Goal: Task Accomplishment & Management: Manage account settings

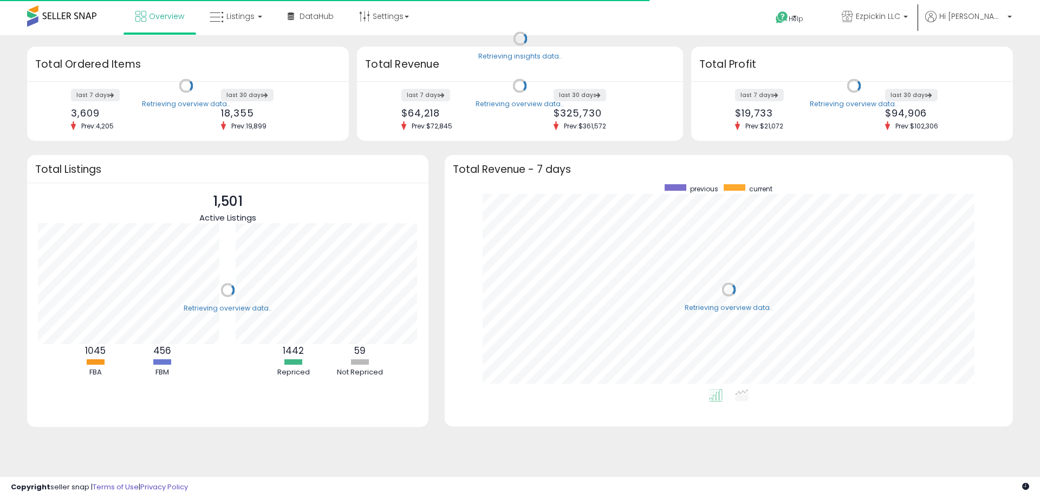
scroll to position [205, 547]
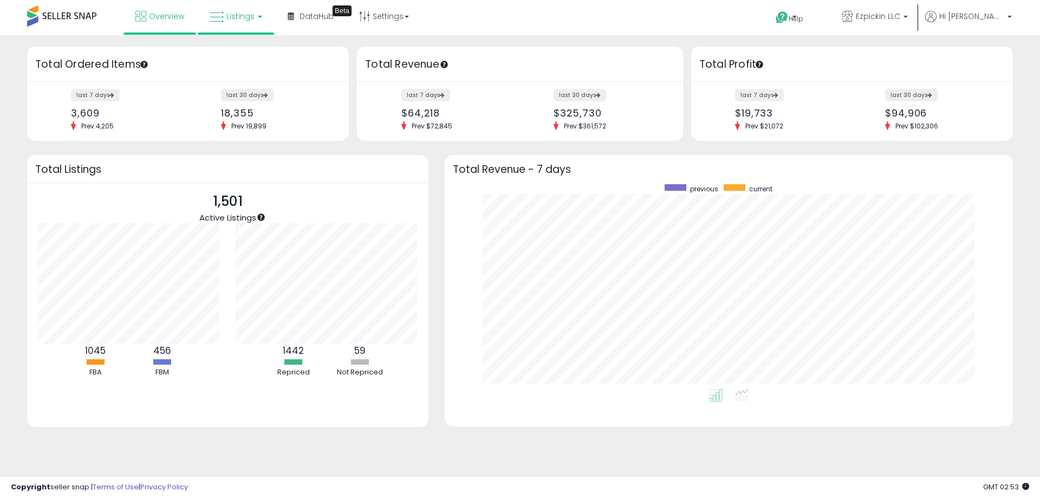
click at [246, 19] on span "Listings" at bounding box center [240, 16] width 28 height 11
click at [251, 55] on icon at bounding box center [243, 54] width 47 height 14
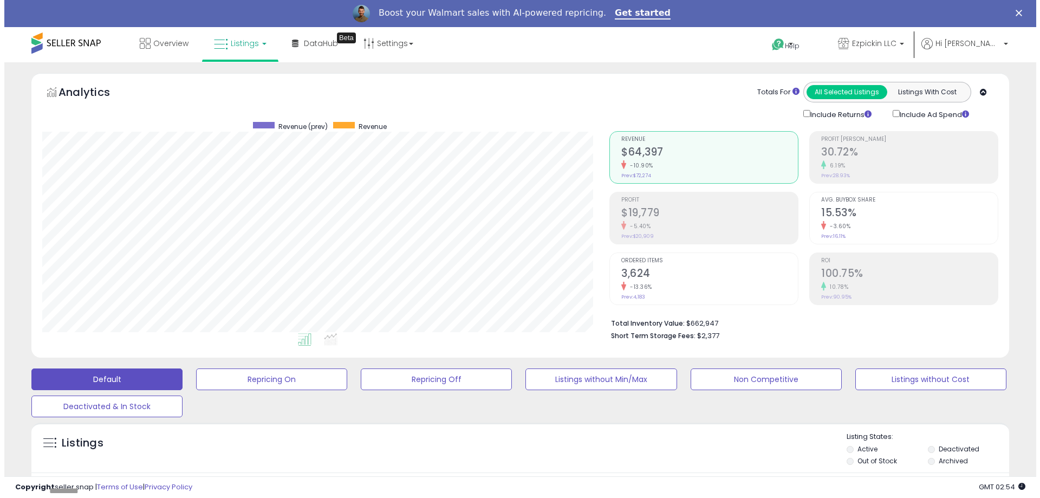
scroll to position [222, 567]
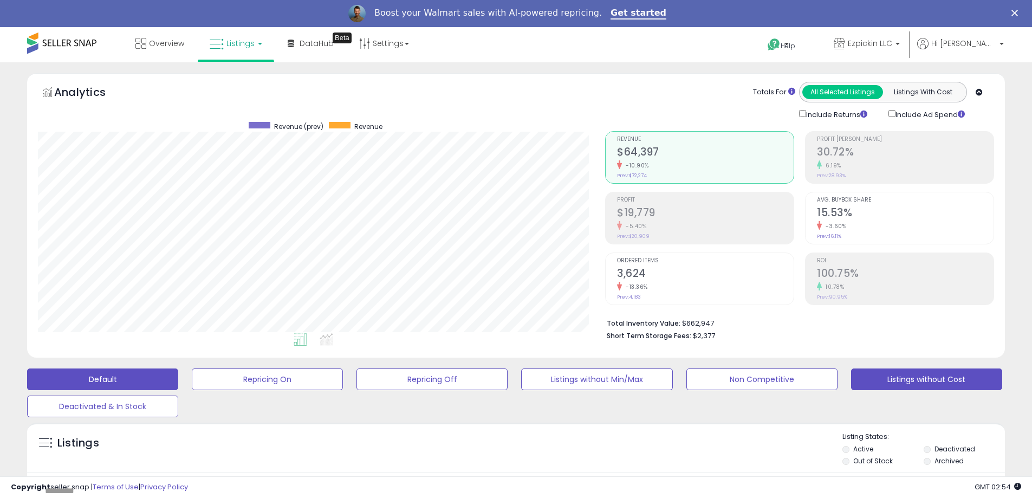
click at [918, 380] on button "Listings without Cost" at bounding box center [926, 379] width 151 height 22
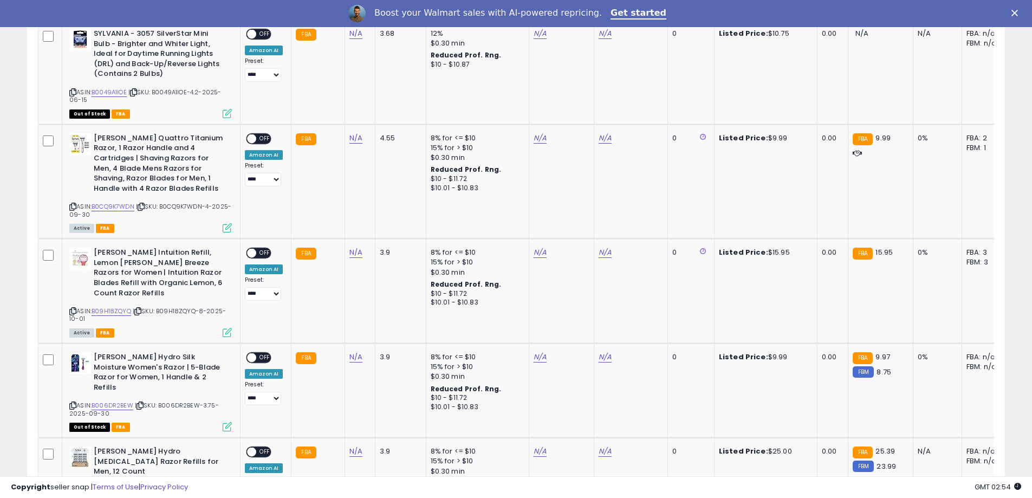
scroll to position [975, 0]
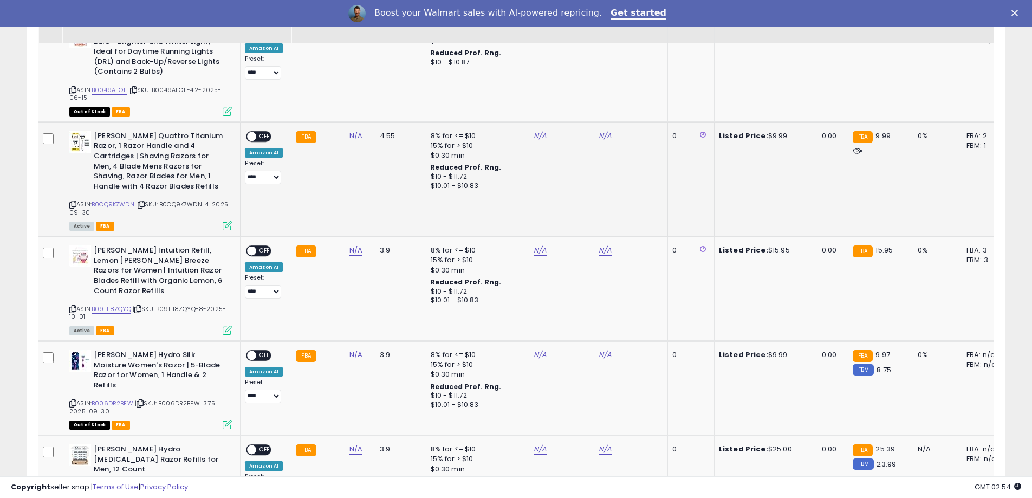
drag, startPoint x: 75, startPoint y: 202, endPoint x: 57, endPoint y: 205, distance: 18.2
click at [75, 202] on icon at bounding box center [72, 204] width 7 height 6
click at [145, 205] on icon at bounding box center [141, 204] width 7 height 6
click at [360, 136] on div "N/A" at bounding box center [357, 136] width 17 height 10
click at [355, 135] on link "N/A" at bounding box center [355, 136] width 13 height 11
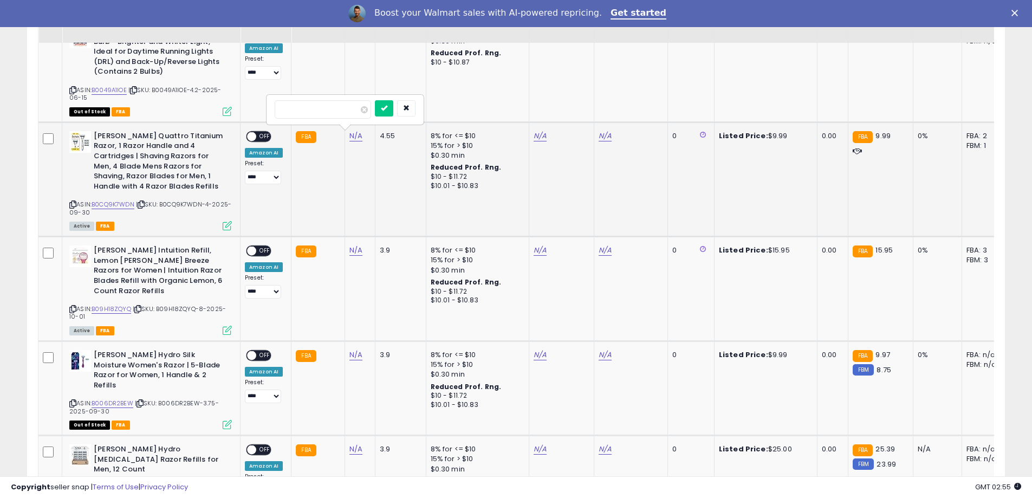
type input "****"
click button "submit" at bounding box center [384, 108] width 18 height 16
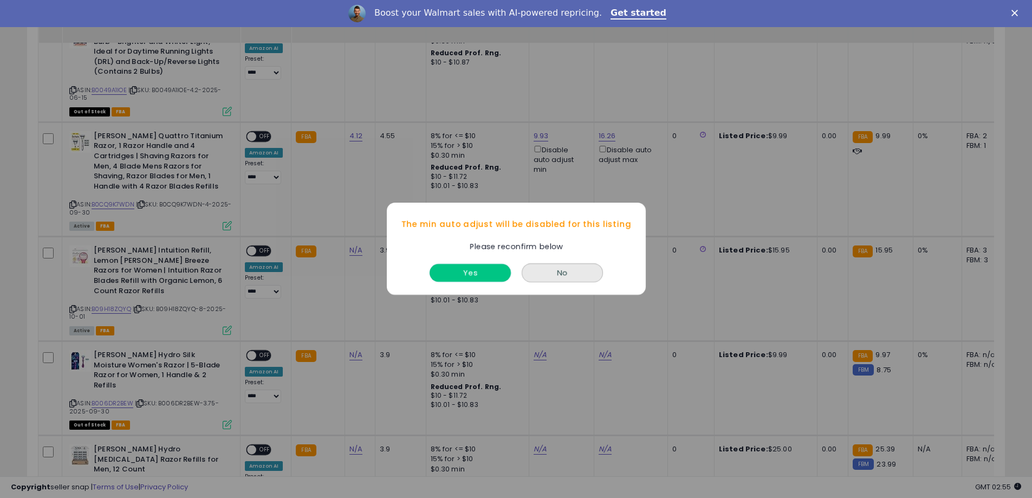
click at [465, 278] on button "Yes" at bounding box center [470, 273] width 81 height 18
click at [474, 278] on button "Yes" at bounding box center [470, 273] width 81 height 18
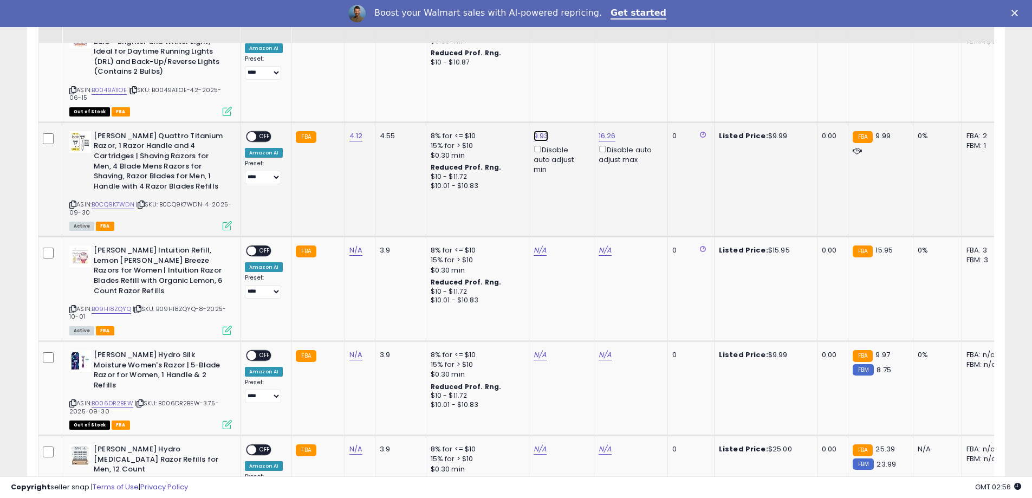
click at [536, 136] on link "9.93" at bounding box center [541, 136] width 15 height 11
drag, startPoint x: 485, startPoint y: 99, endPoint x: 441, endPoint y: 97, distance: 44.4
type input "*****"
click button "submit" at bounding box center [567, 97] width 18 height 16
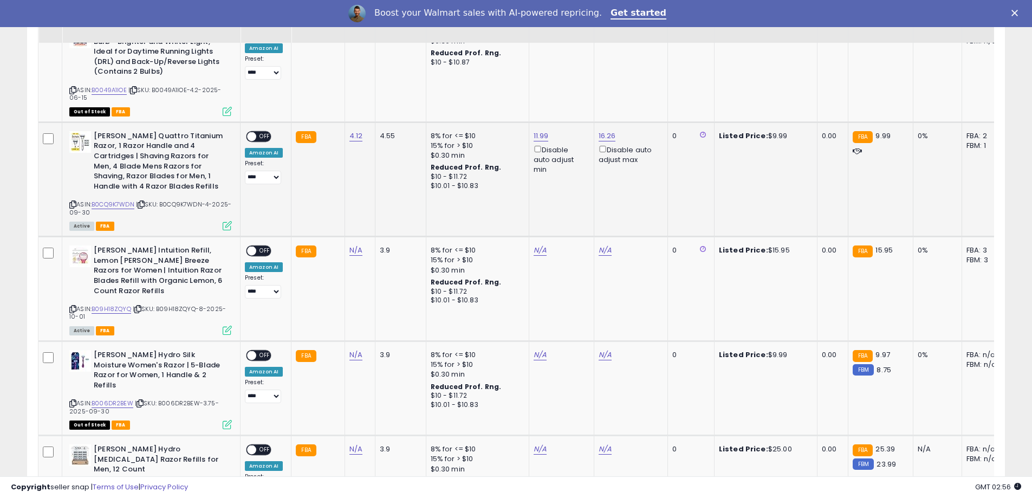
click at [256, 134] on span at bounding box center [251, 136] width 9 height 9
